Goal: Information Seeking & Learning: Learn about a topic

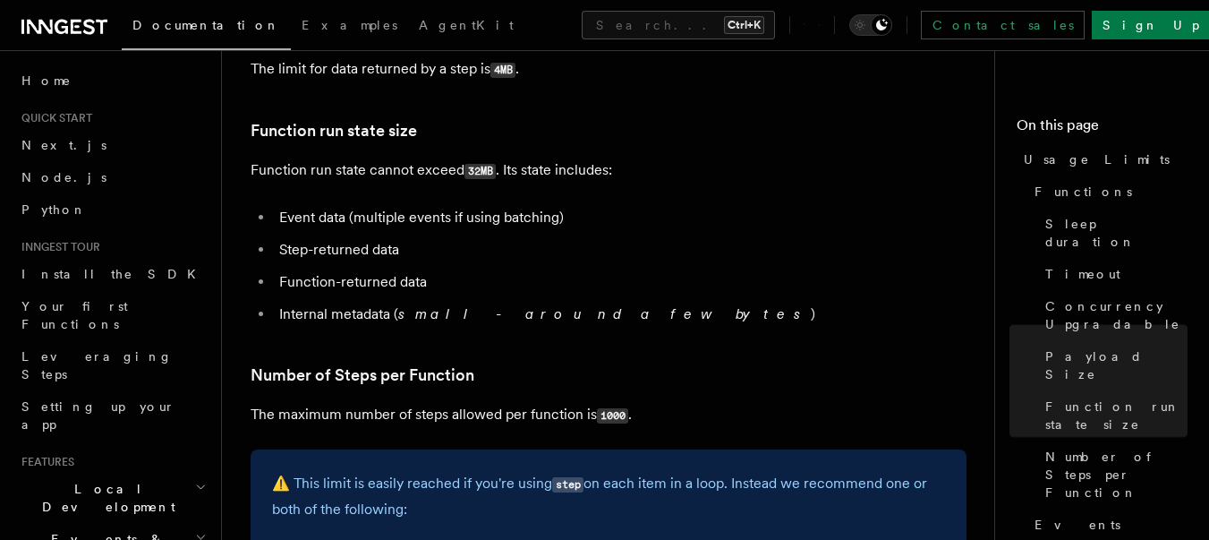
scroll to position [967, 0]
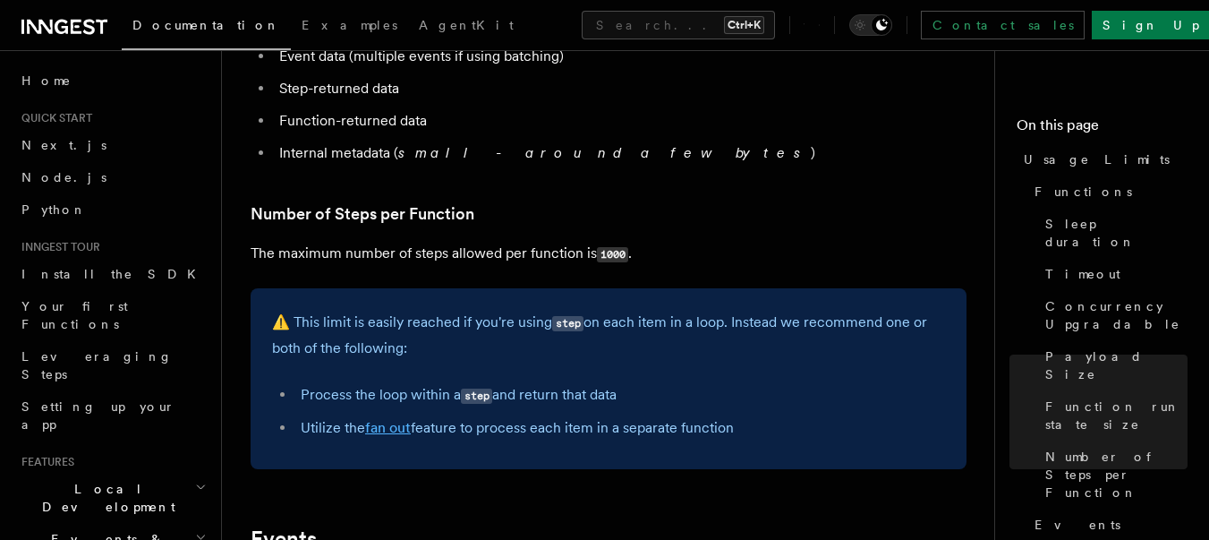
click at [371, 428] on link "fan out" at bounding box center [388, 427] width 46 height 17
click at [414, 205] on link "Number of Steps per Function" at bounding box center [363, 213] width 224 height 25
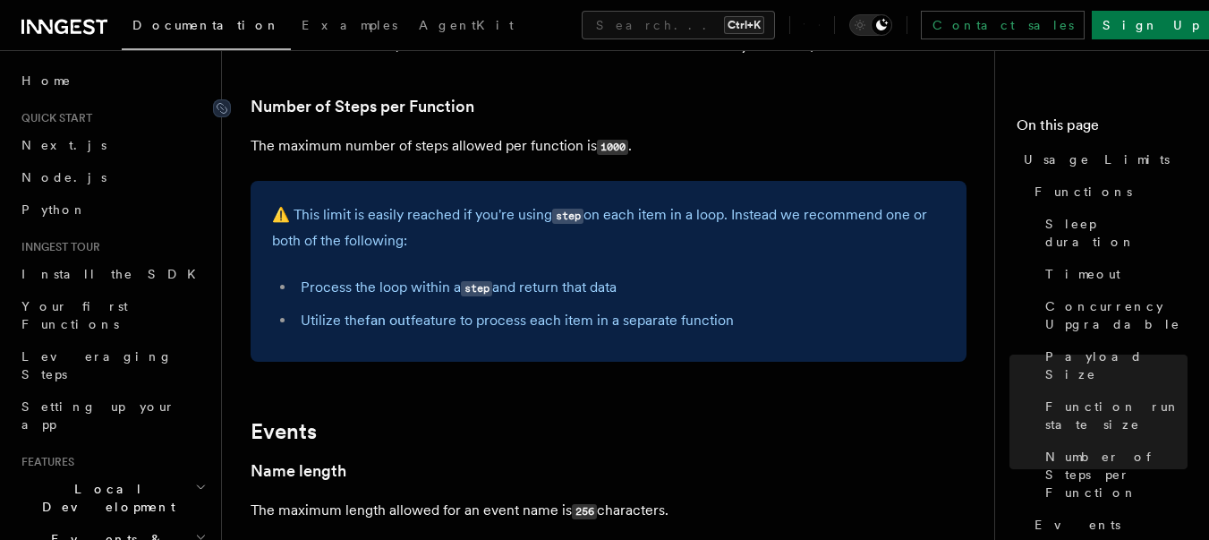
scroll to position [1082, 0]
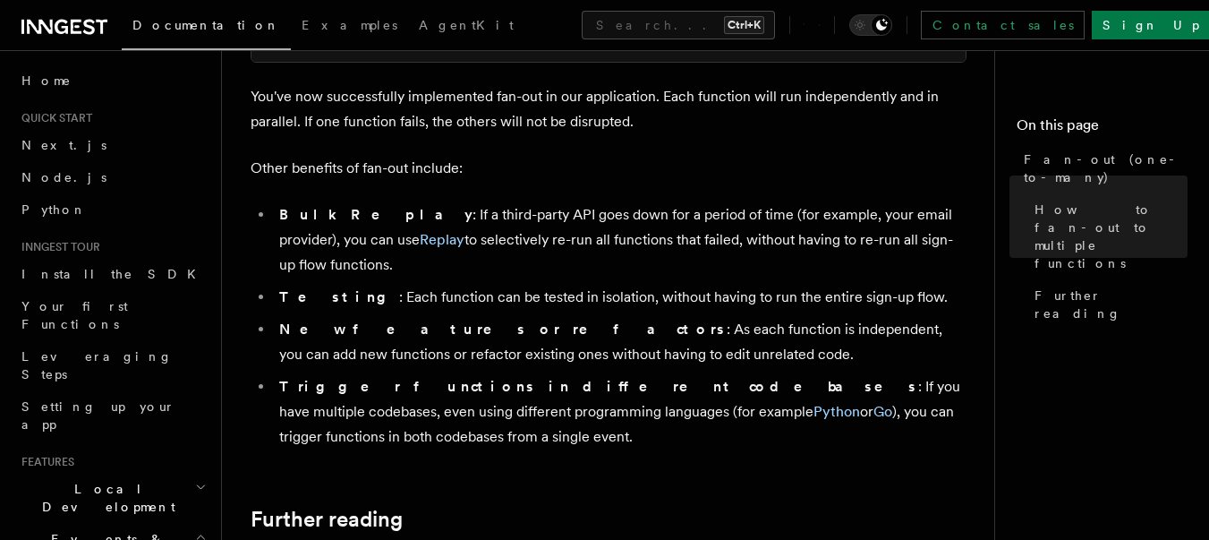
scroll to position [2095, 0]
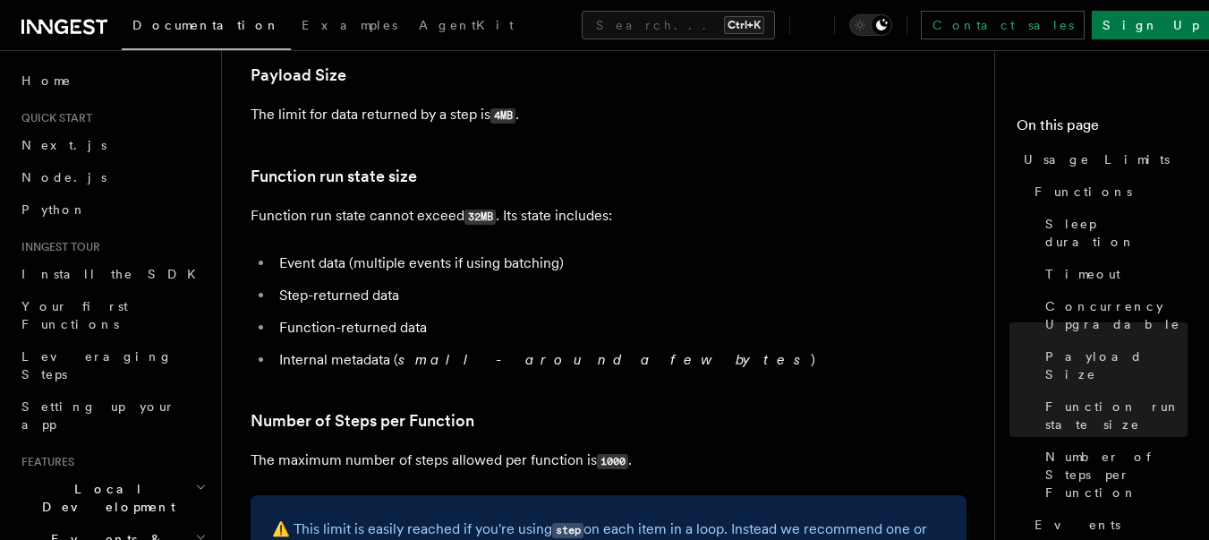
scroll to position [1082, 0]
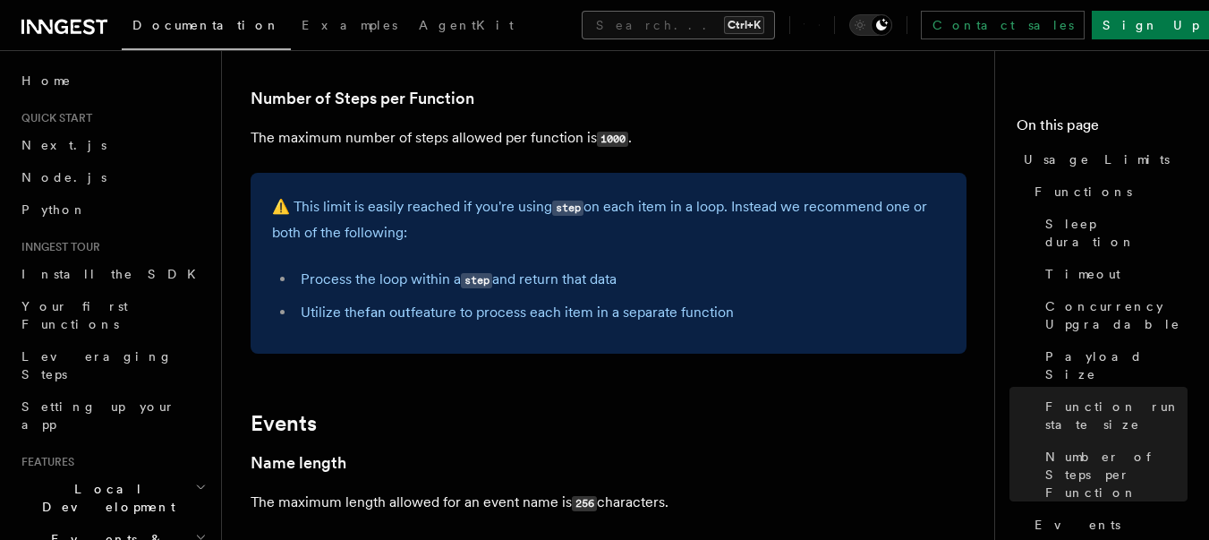
click at [616, 25] on button "Search... Ctrl+K" at bounding box center [678, 25] width 193 height 29
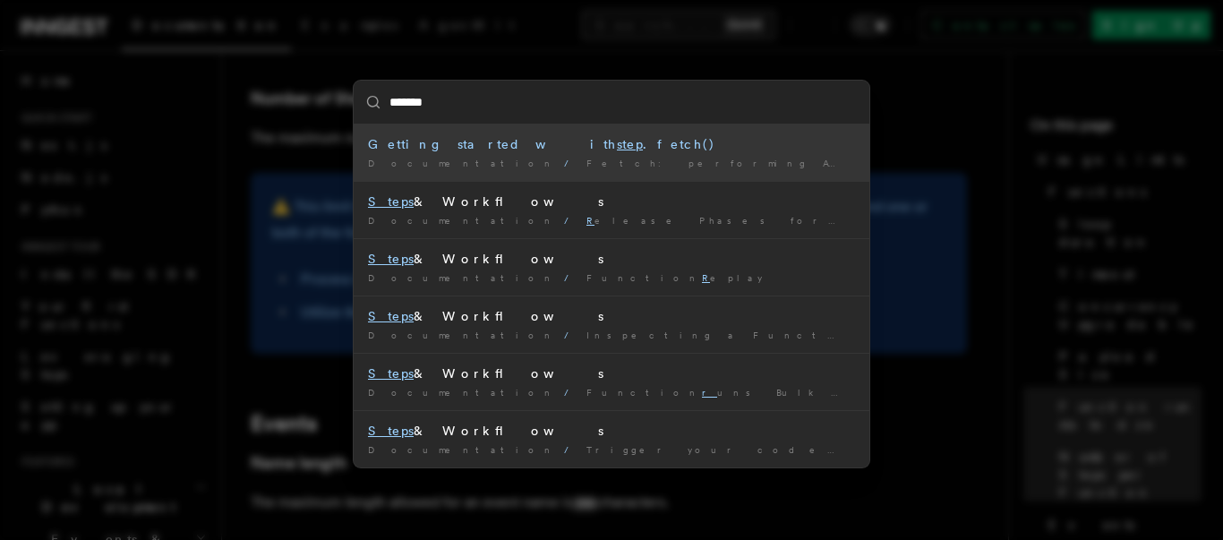
type input "********"
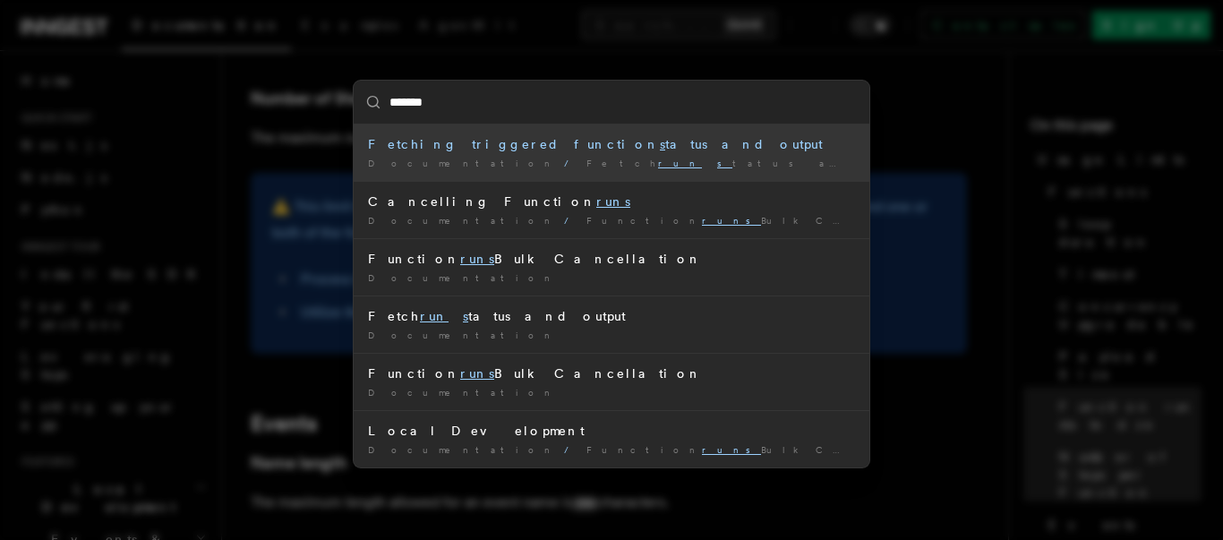
type input "********"
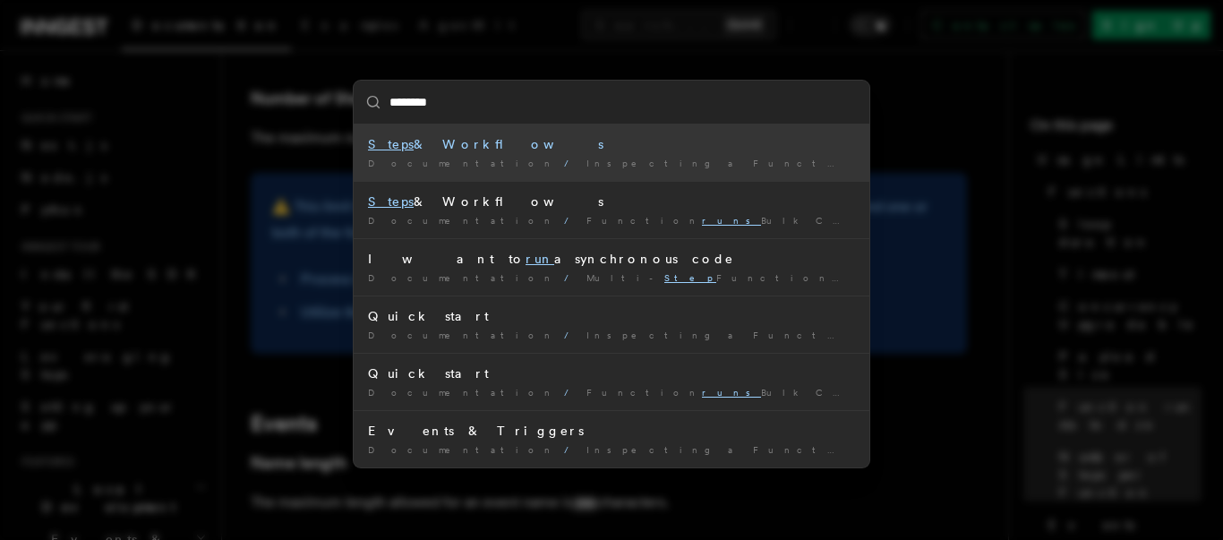
click at [577, 142] on div "Steps & Workflows" at bounding box center [611, 144] width 487 height 18
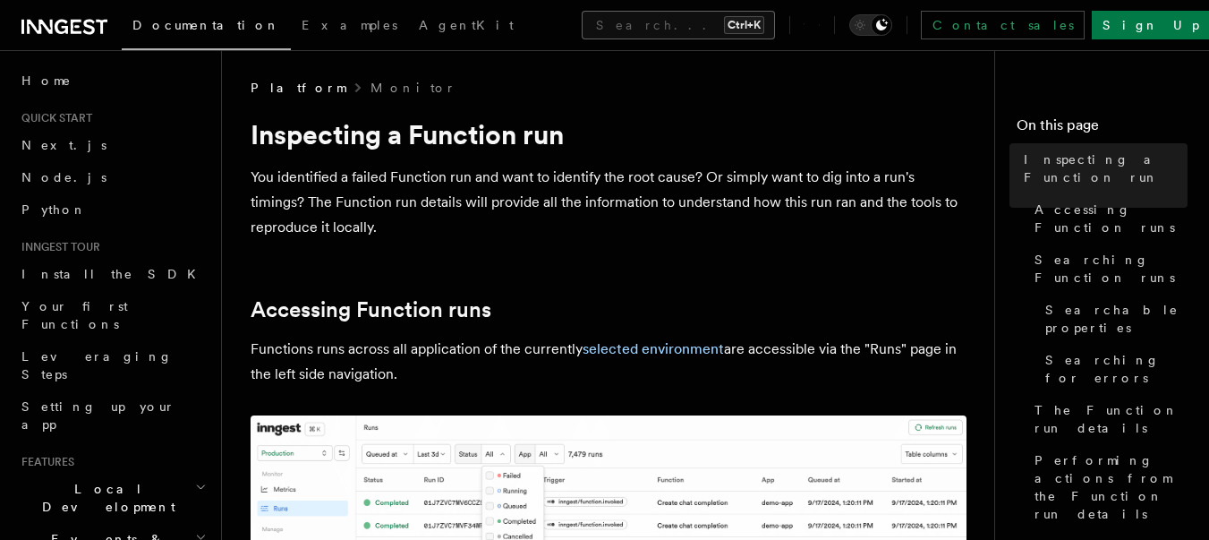
click at [756, 27] on button "Search... Ctrl+K" at bounding box center [678, 25] width 193 height 29
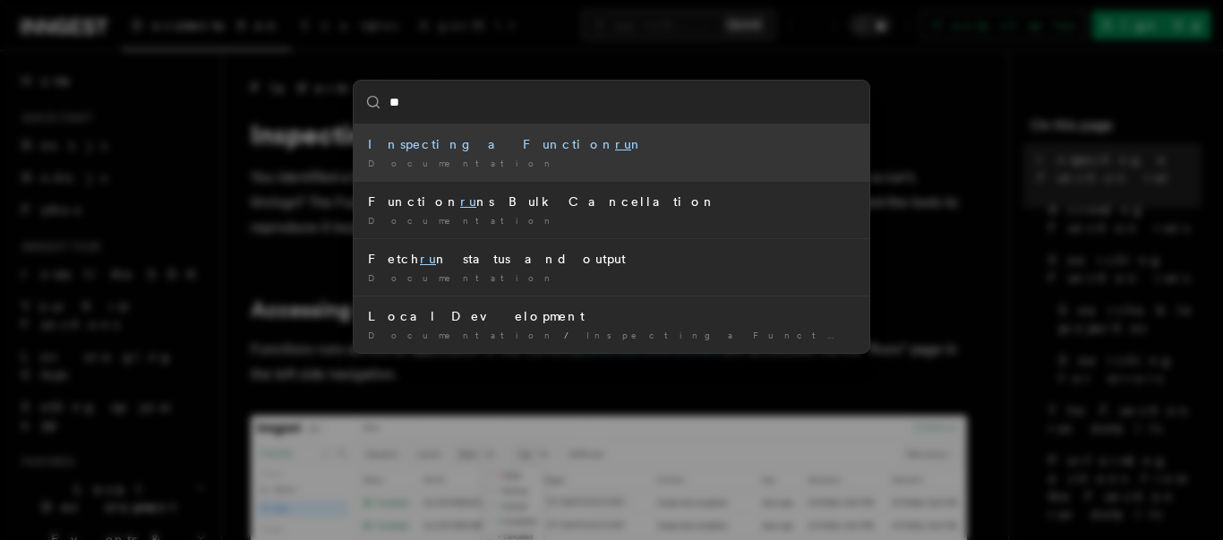
type input "***"
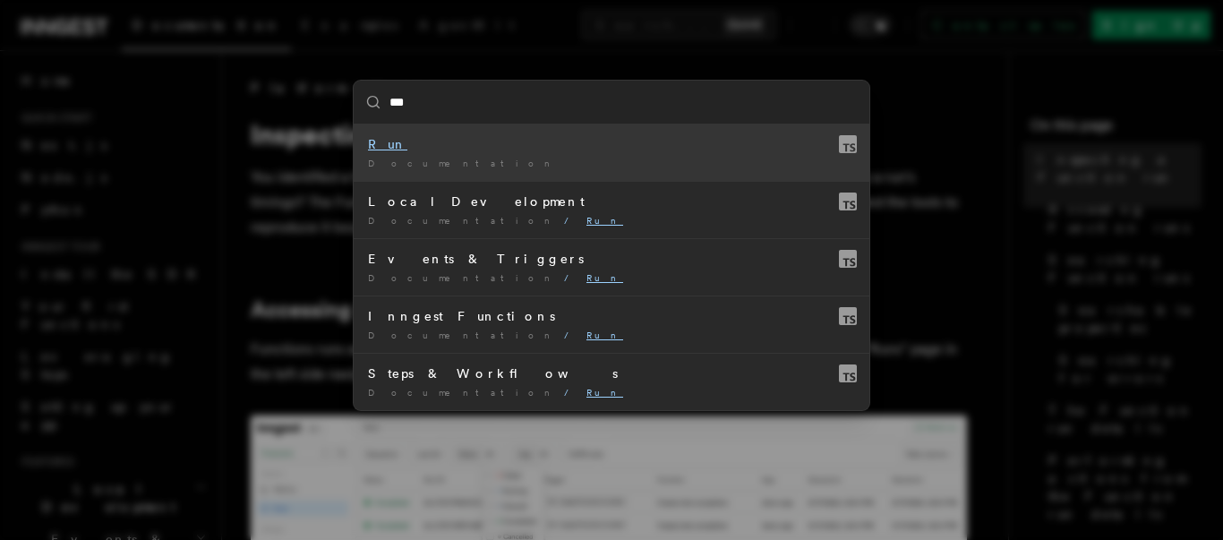
click at [671, 166] on div "Documentation /" at bounding box center [611, 163] width 487 height 13
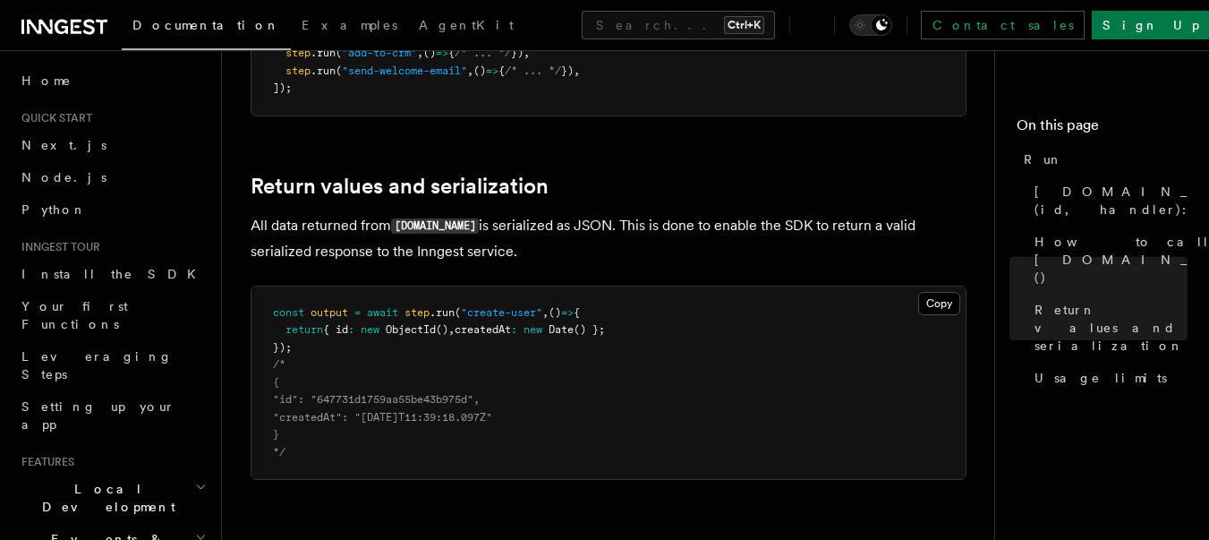
scroll to position [1289, 0]
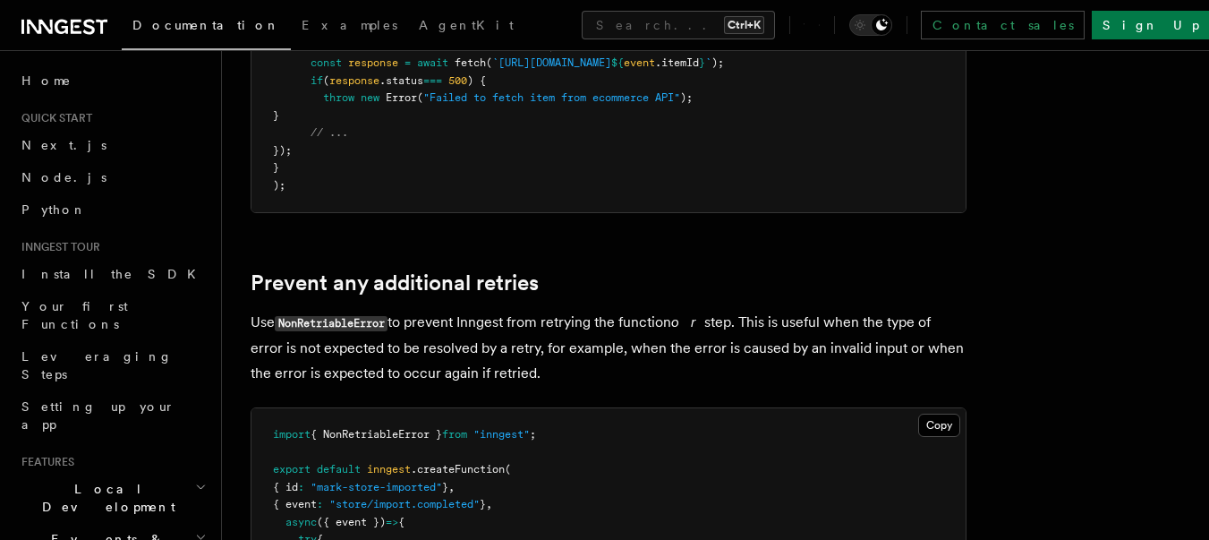
scroll to position [806, 0]
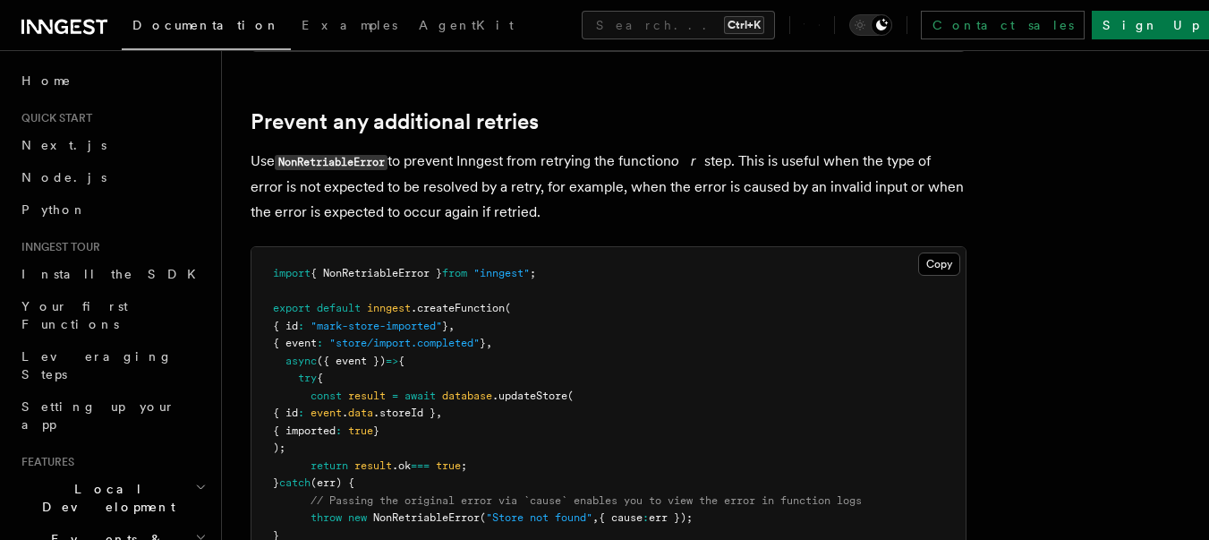
click at [365, 152] on p "Use NonRetriableError to prevent Inngest from retrying the function or step. Th…" at bounding box center [609, 187] width 716 height 76
click at [346, 158] on code "NonRetriableError" at bounding box center [331, 162] width 113 height 15
copy code "NonRetriableError"
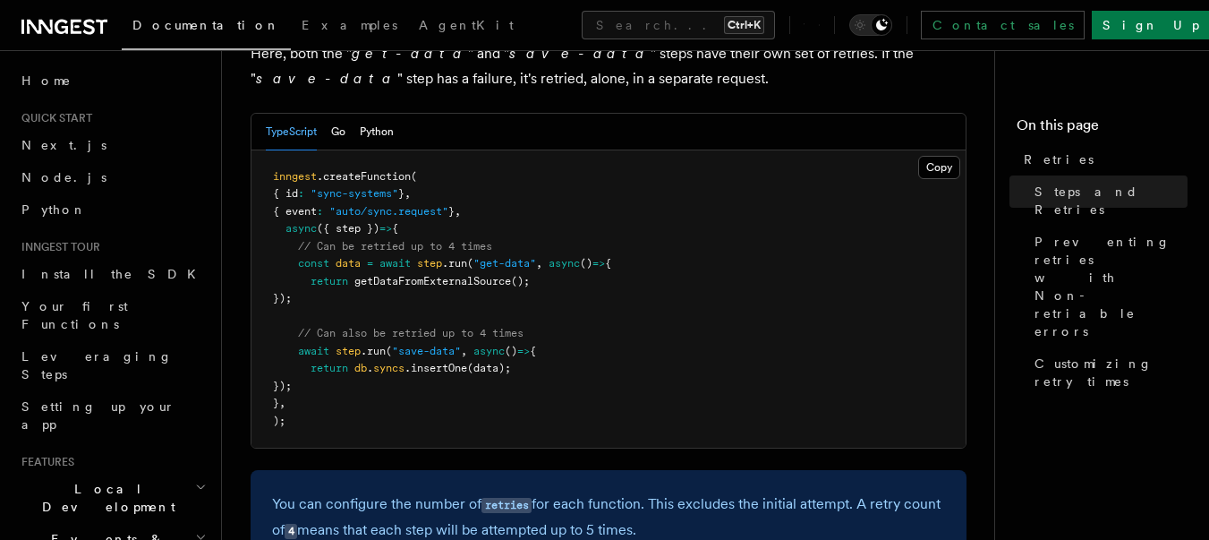
scroll to position [1128, 0]
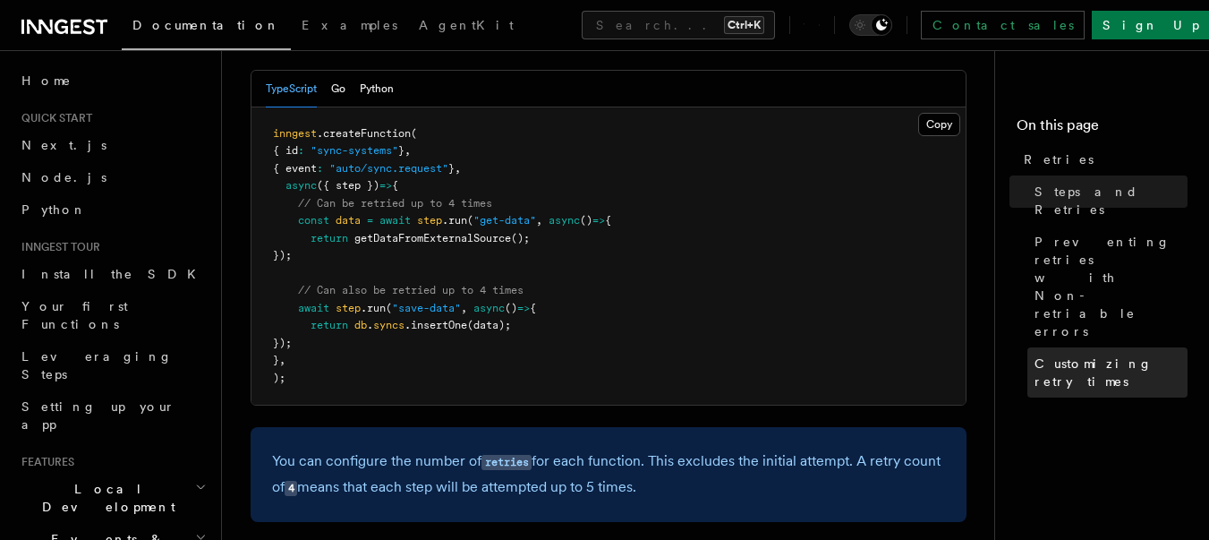
click at [1035, 354] on span "Customizing retry times" at bounding box center [1111, 372] width 153 height 36
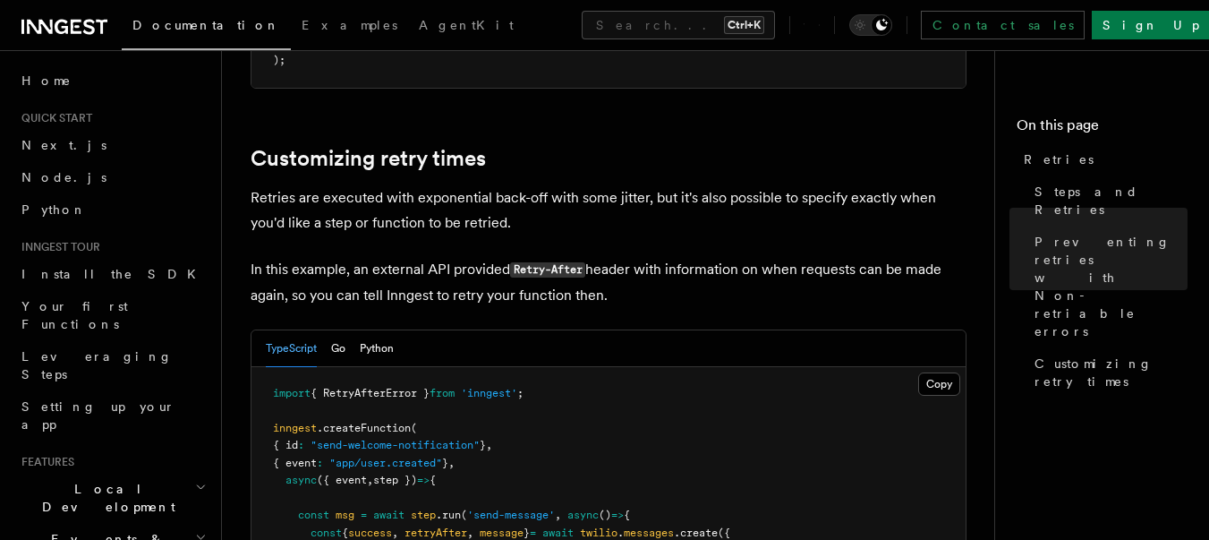
scroll to position [2438, 0]
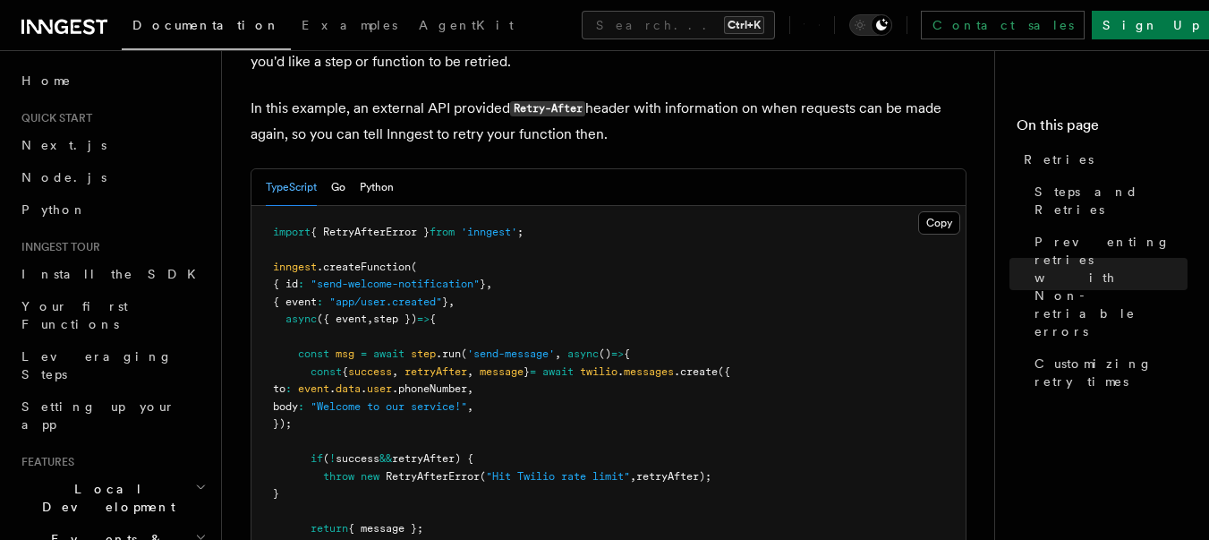
drag, startPoint x: 426, startPoint y: 473, endPoint x: 426, endPoint y: 398, distance: 74.3
click at [426, 398] on pre "import { RetryAfterError } from 'inngest' ; inngest .createFunction ( { id : "s…" at bounding box center [609, 416] width 714 height 420
copy code "if ( ! success && retryAfter) { throw new RetryAfterError ( "Hit Twilio rate li…"
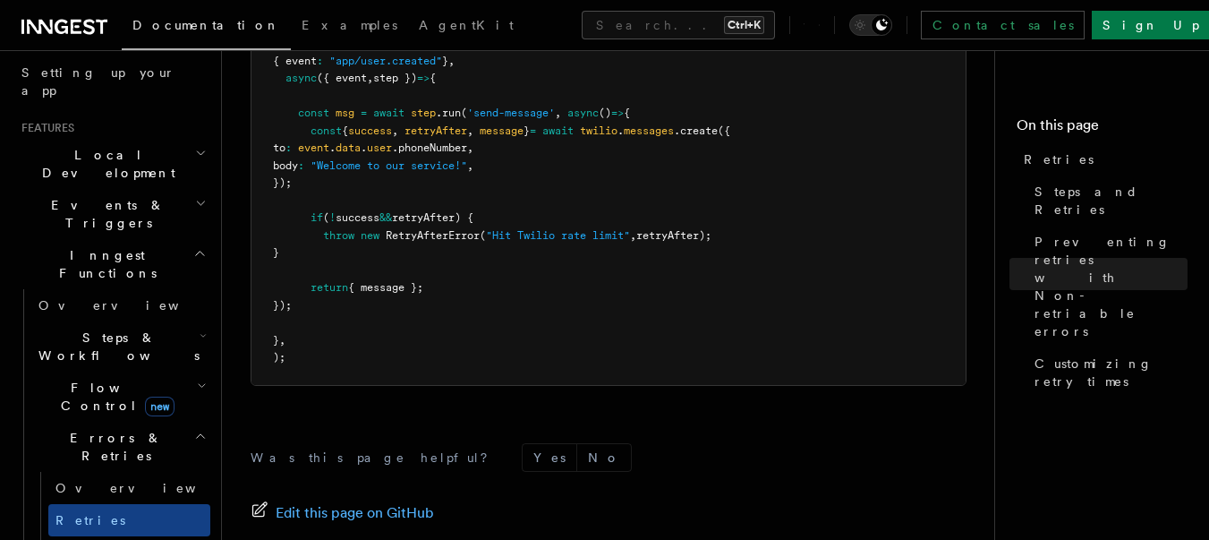
scroll to position [2534, 0]
